Goal: Task Accomplishment & Management: Use online tool/utility

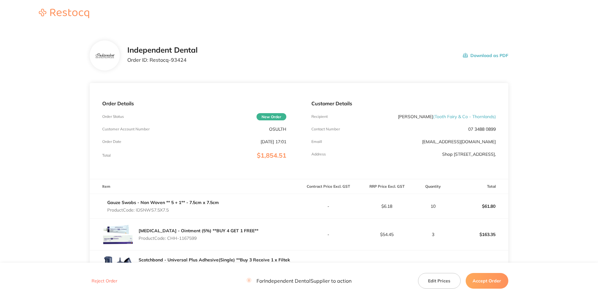
click at [490, 58] on button "Download as PDF" at bounding box center [485, 55] width 45 height 19
click at [481, 282] on button "Accept Order" at bounding box center [487, 281] width 43 height 16
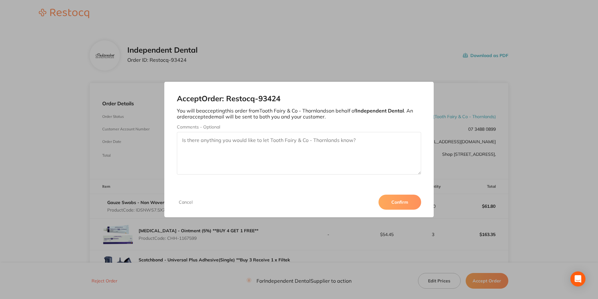
click at [400, 201] on button "Confirm" at bounding box center [400, 202] width 43 height 15
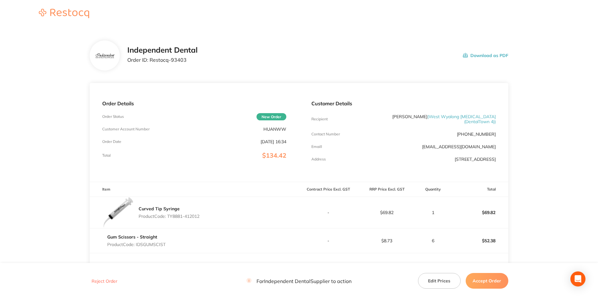
click at [477, 52] on button "Download as PDF" at bounding box center [485, 55] width 45 height 19
click at [495, 279] on button "Accept Order" at bounding box center [487, 281] width 43 height 16
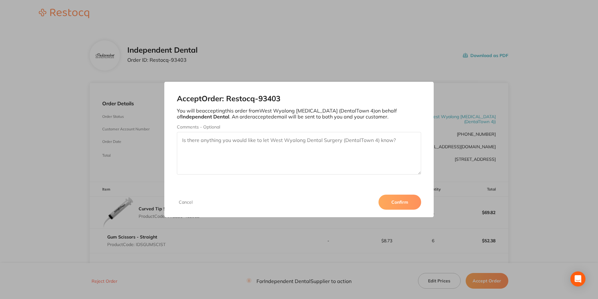
click at [407, 201] on button "Confirm" at bounding box center [400, 202] width 43 height 15
